Goal: Task Accomplishment & Management: Manage account settings

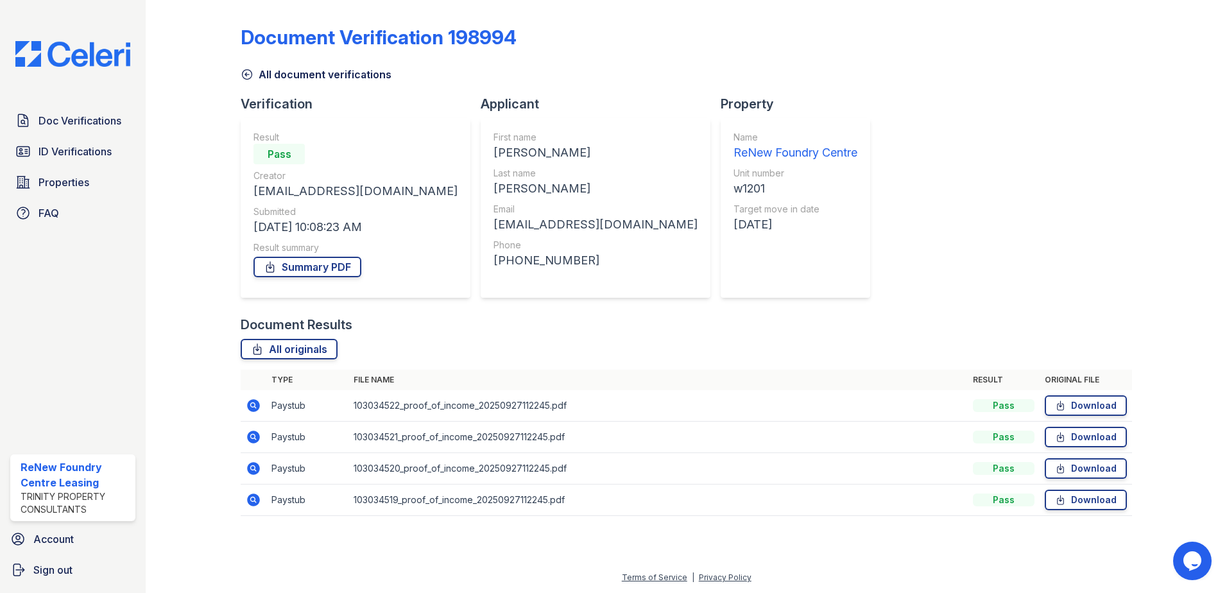
click at [248, 76] on icon at bounding box center [247, 74] width 13 height 13
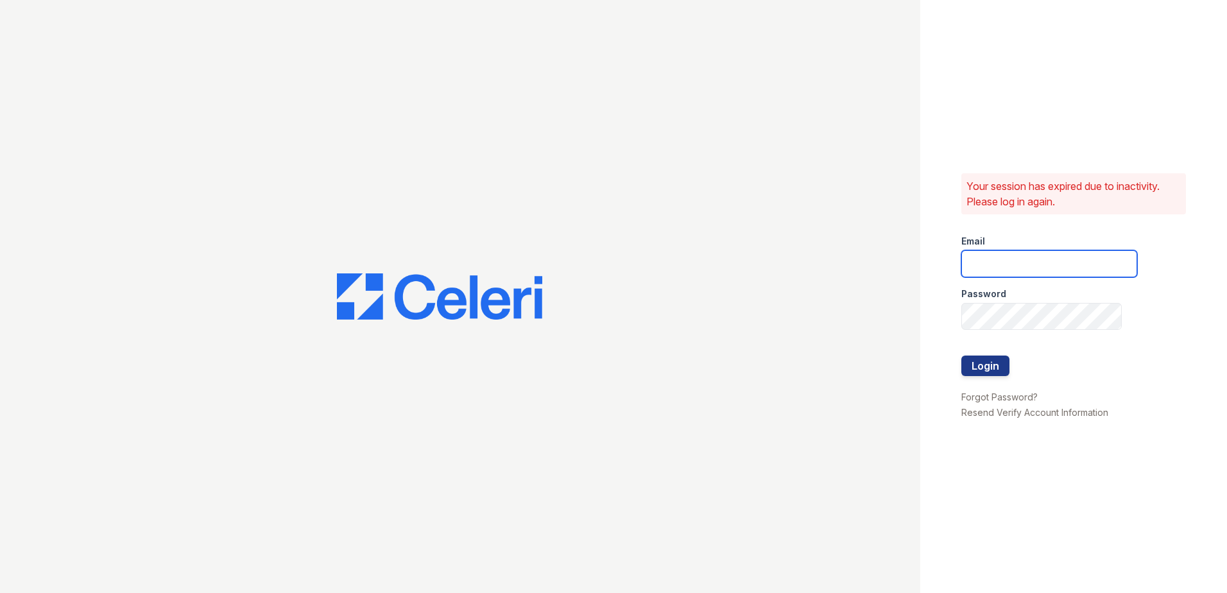
type input "[EMAIL_ADDRESS][DOMAIN_NAME]"
click at [992, 370] on button "Login" at bounding box center [985, 366] width 48 height 21
